Goal: Information Seeking & Learning: Check status

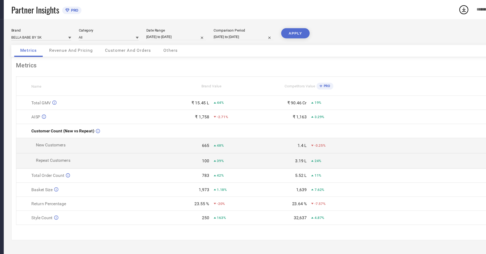
click at [97, 47] on span "Revenue And Pricing" at bounding box center [84, 45] width 39 height 4
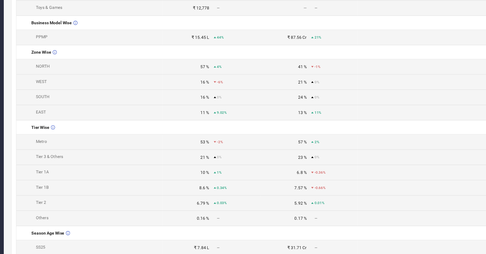
scroll to position [158, 0]
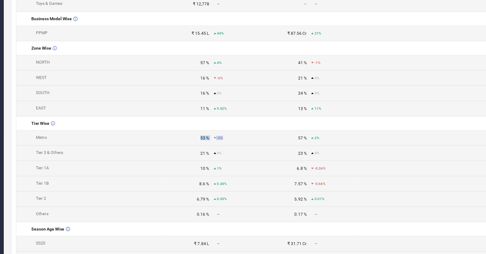
drag, startPoint x: 196, startPoint y: 153, endPoint x: 224, endPoint y: 152, distance: 27.8
click at [224, 152] on div "53 % -2%" at bounding box center [211, 149] width 87 height 4
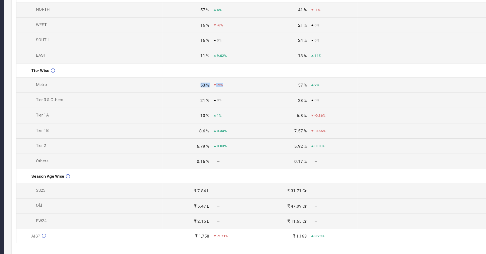
scroll to position [213, 0]
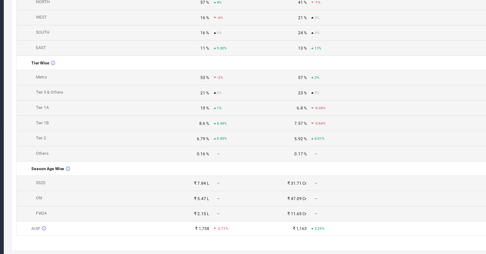
click at [255, 101] on td "57 % 2%" at bounding box center [299, 95] width 88 height 14
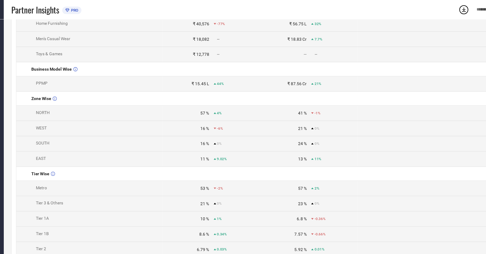
scroll to position [0, 0]
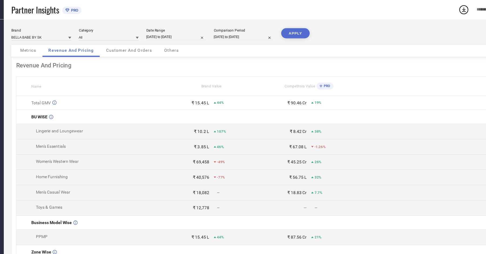
click at [131, 46] on span "Customer And Orders" at bounding box center [136, 45] width 41 height 4
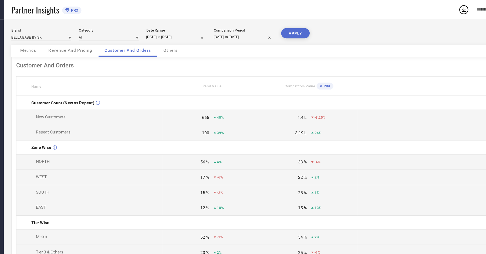
click at [176, 49] on div "Others" at bounding box center [174, 45] width 24 height 11
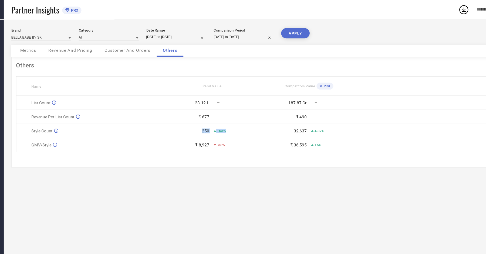
drag, startPoint x: 224, startPoint y: 120, endPoint x: 198, endPoint y: 120, distance: 26.4
click at [198, 120] on div "250 163%" at bounding box center [211, 118] width 87 height 4
click at [198, 120] on div "250" at bounding box center [189, 118] width 42 height 4
